Goal: Task Accomplishment & Management: Complete application form

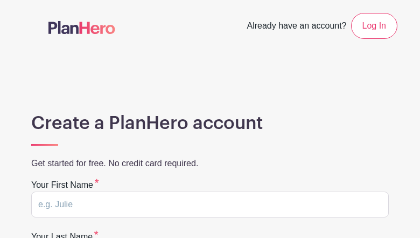
type input "jfUnzwBxh"
type input "iugXclUVzjAYcaA"
type input "umeveqiq010@gmail.com"
